Goal: Information Seeking & Learning: Find specific fact

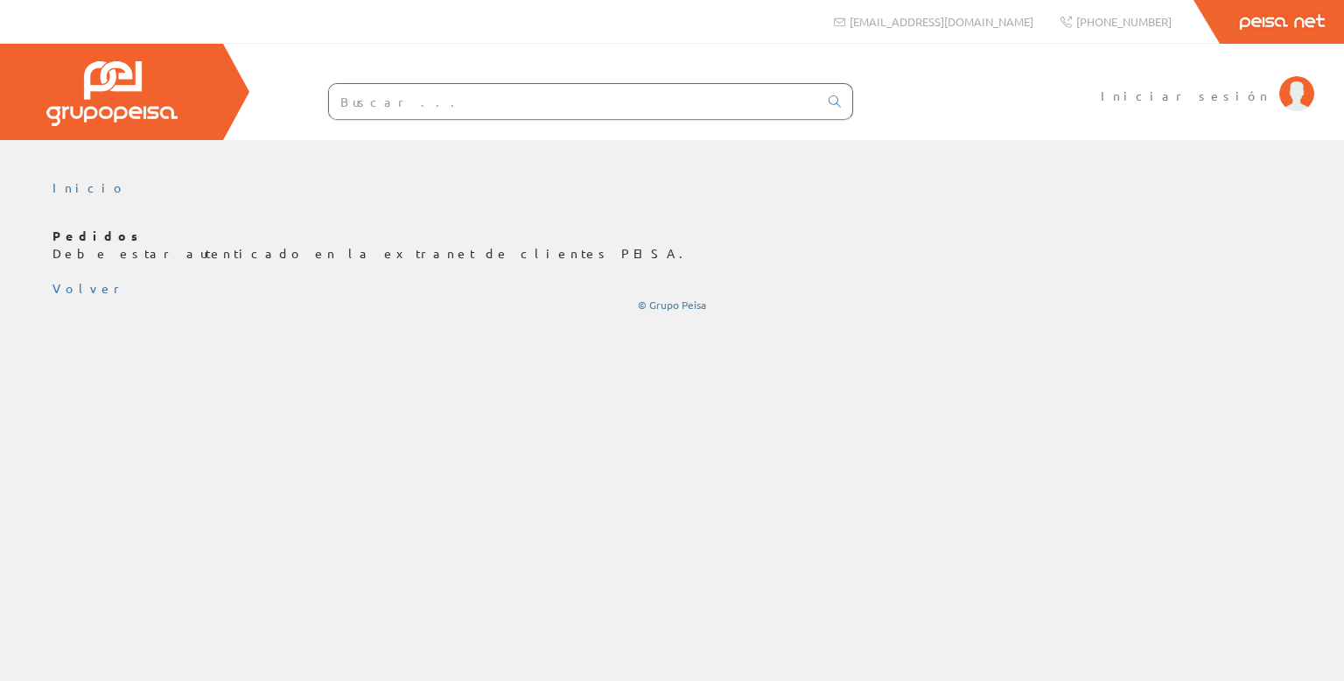
click at [1230, 98] on span "Iniciar sesión" at bounding box center [1186, 96] width 170 height 18
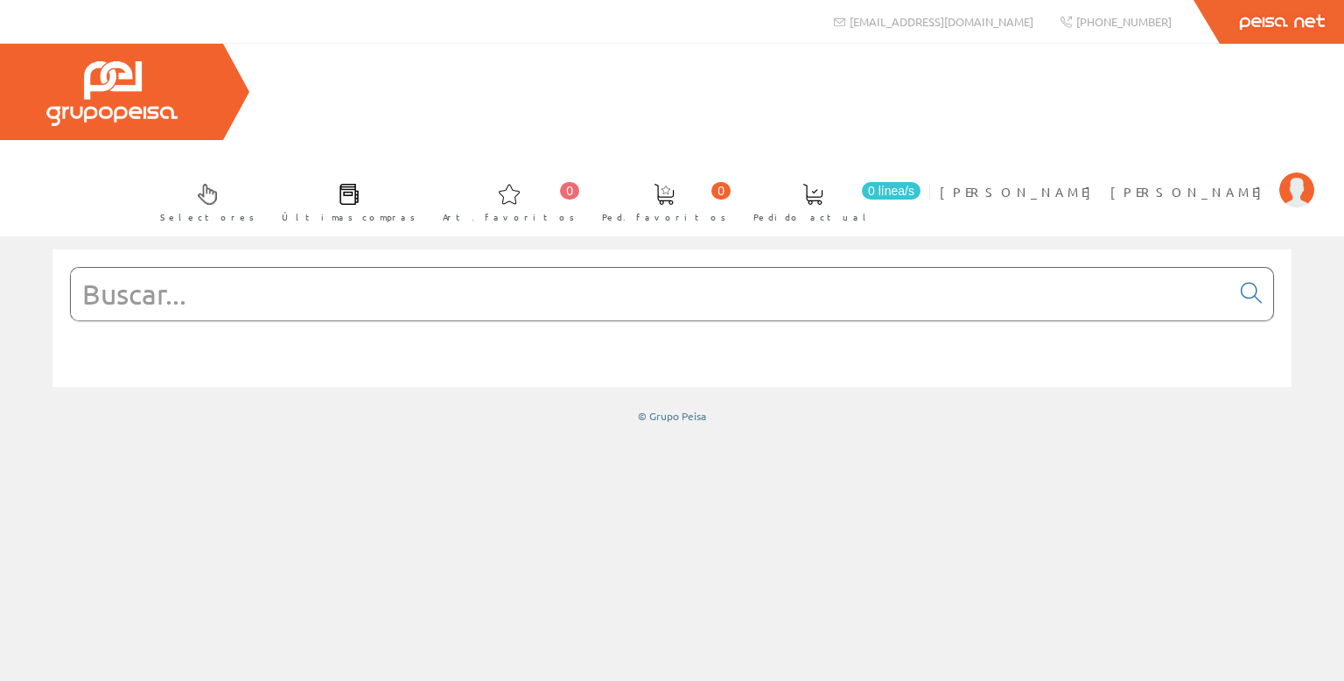
click at [240, 268] on input "text" at bounding box center [651, 294] width 1160 height 53
paste input "RXG12BD24VDC"
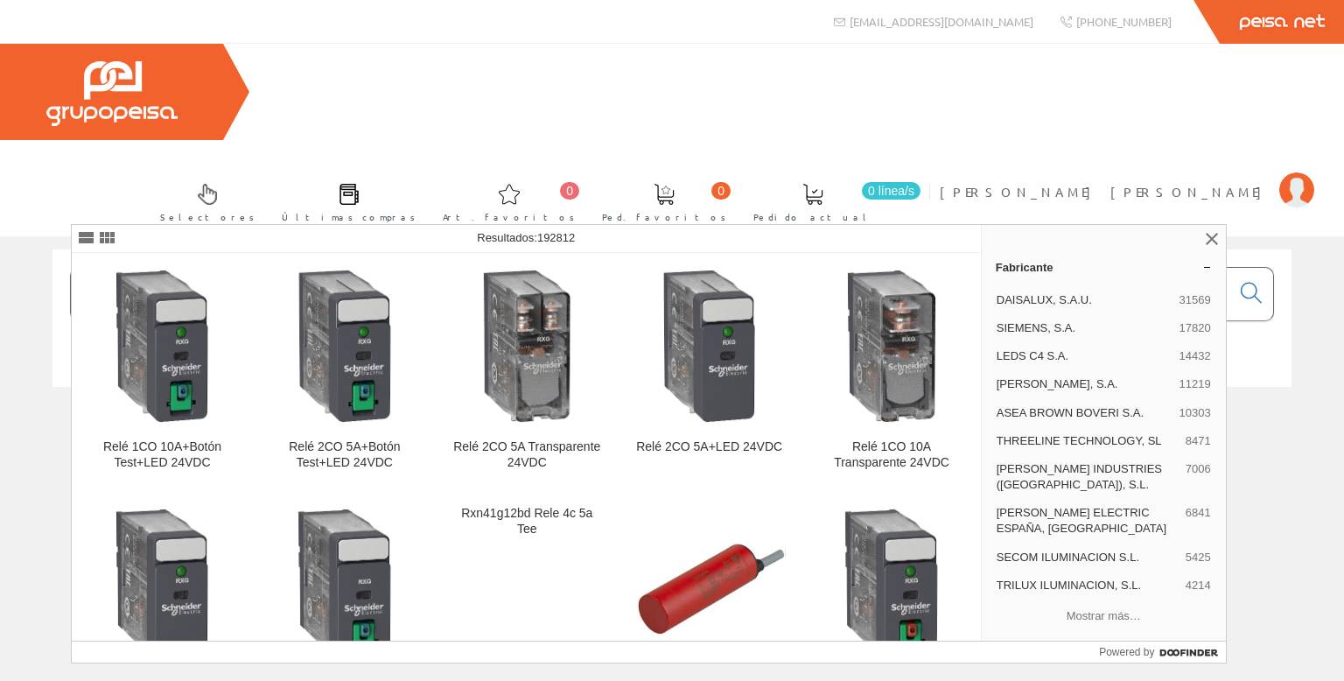
type input "RXG12BD24VDC"
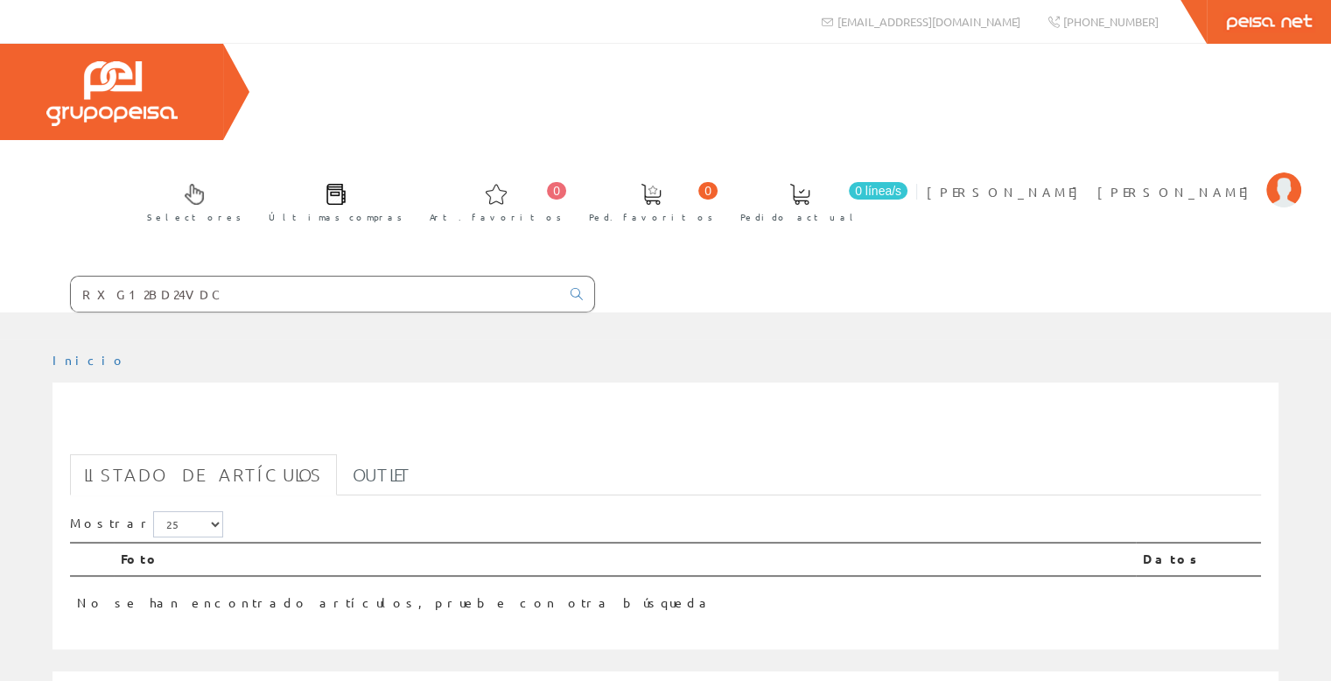
click at [182, 277] on input "RXG12BD24VDC" at bounding box center [315, 294] width 489 height 35
drag, startPoint x: 179, startPoint y: 197, endPoint x: 18, endPoint y: 197, distance: 161.0
click at [18, 276] on form "RXG12BD24VDC" at bounding box center [297, 294] width 595 height 37
click at [179, 277] on input "RXG12BD24VDC" at bounding box center [315, 294] width 489 height 35
click at [197, 277] on input "RXG12BD24VDC" at bounding box center [315, 294] width 489 height 35
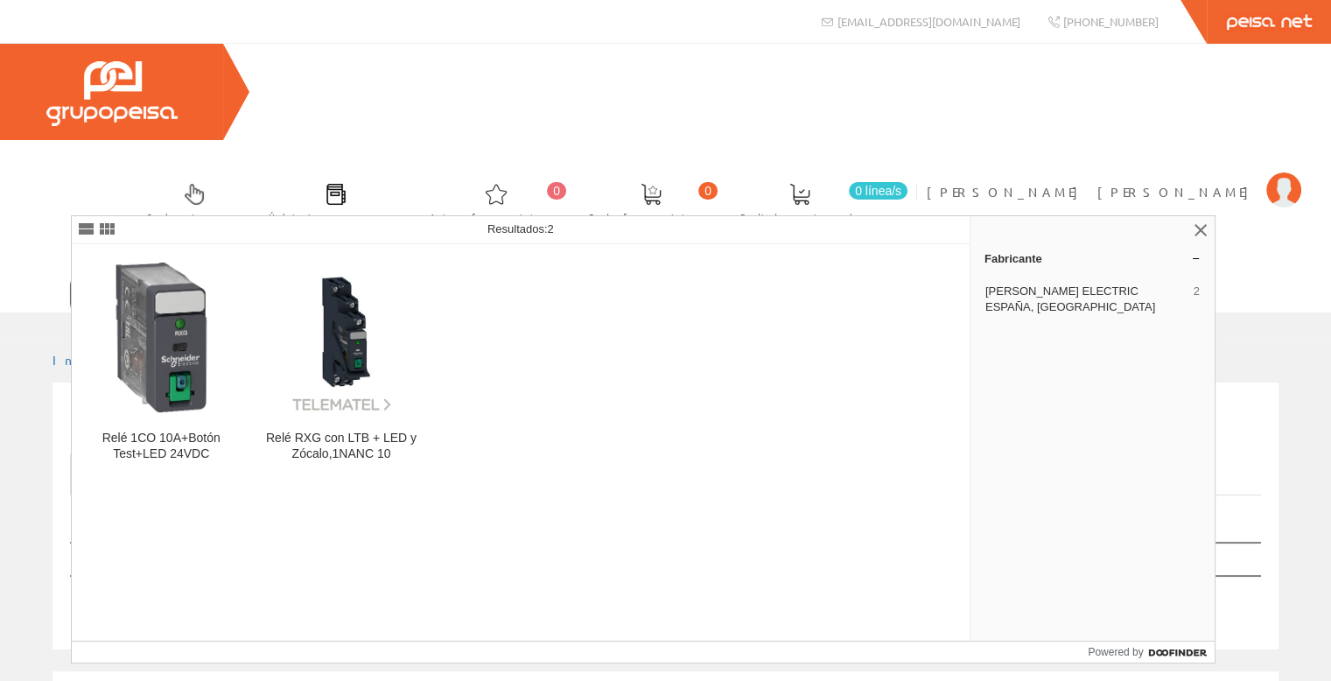
type input "RXG12BD"
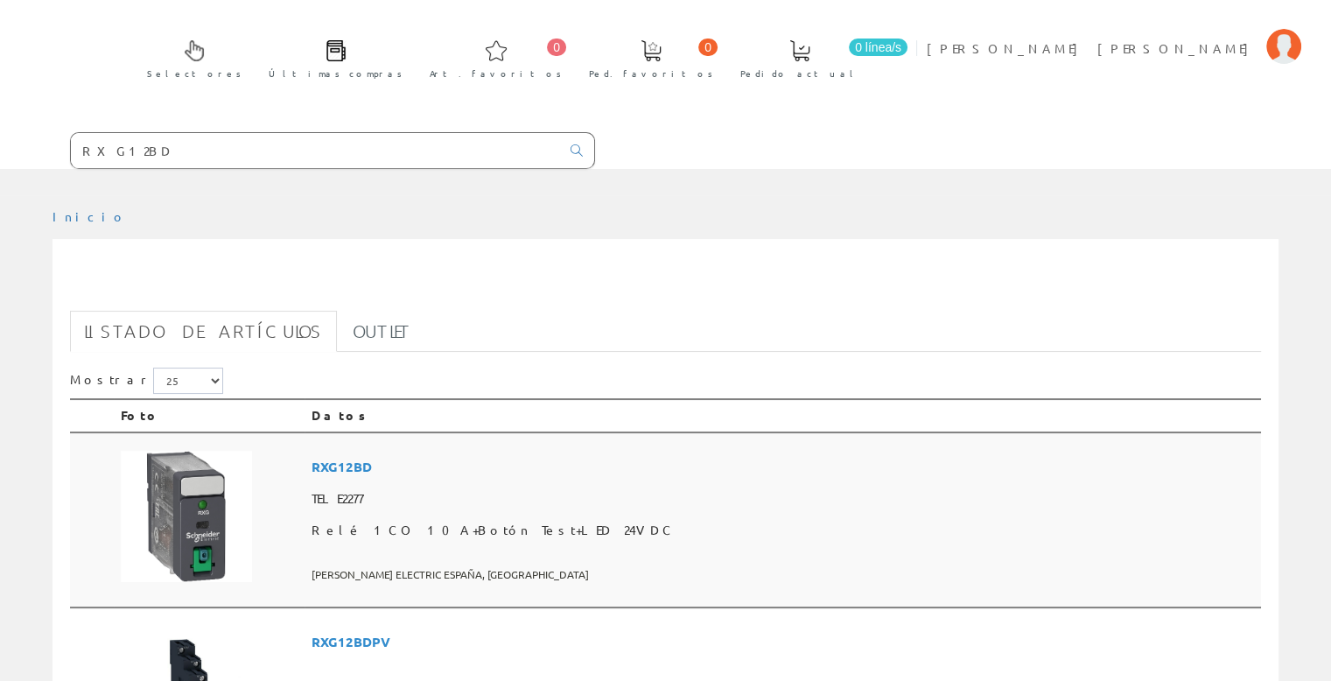
scroll to position [175, 0]
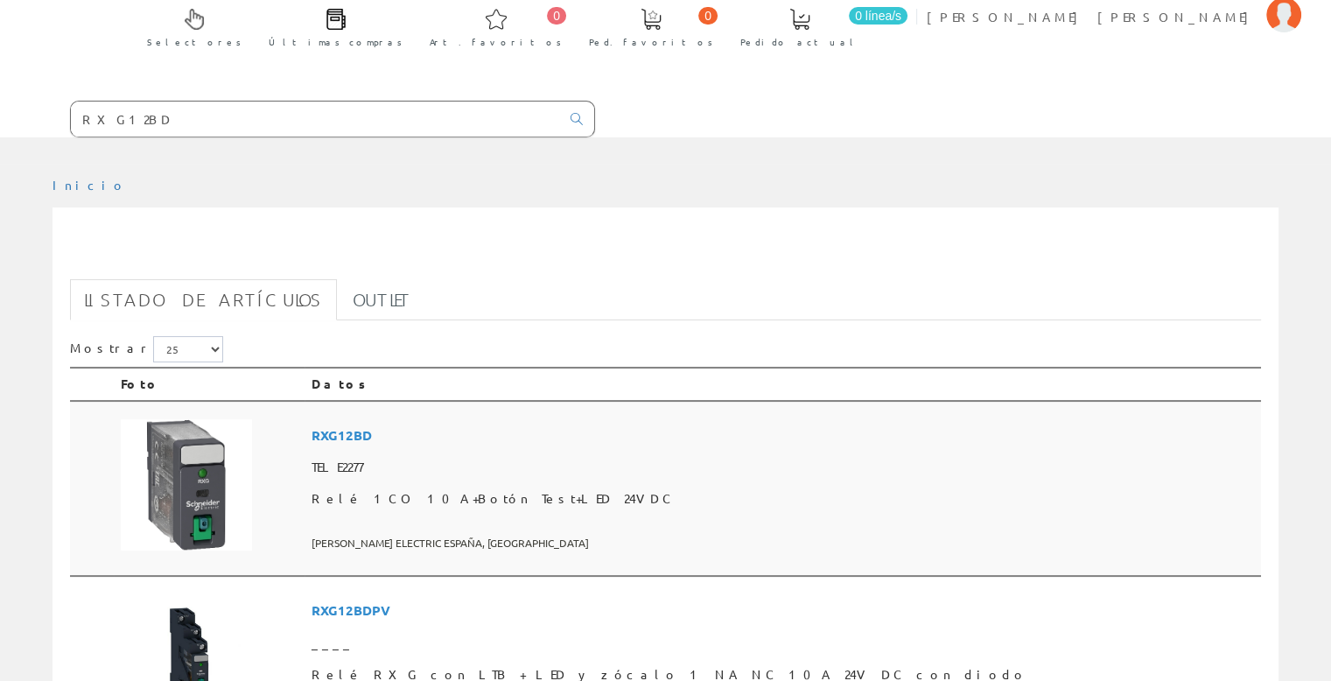
click at [169, 419] on img at bounding box center [186, 484] width 131 height 131
